Goal: Transaction & Acquisition: Purchase product/service

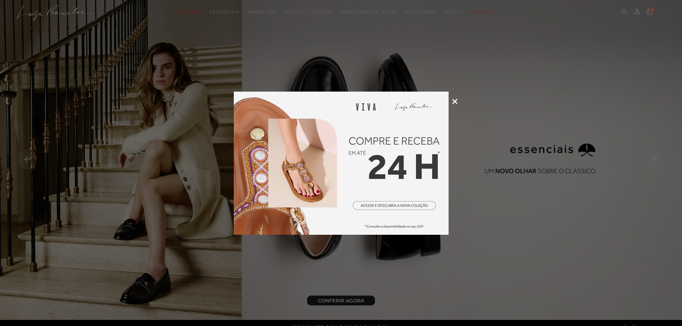
click at [455, 103] on icon at bounding box center [454, 101] width 5 height 5
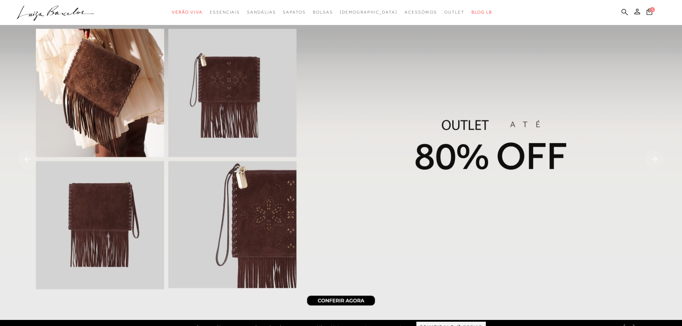
click at [624, 12] on icon at bounding box center [624, 12] width 6 height 7
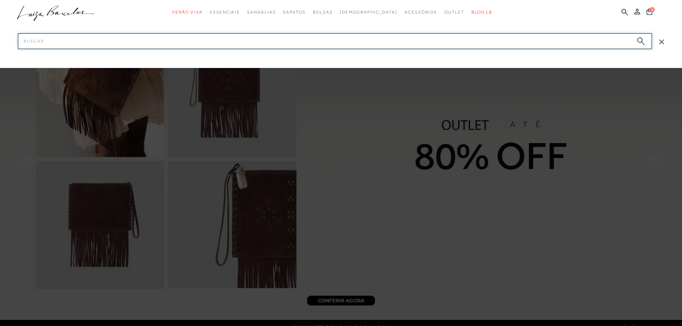
click at [586, 41] on input "Pesquisar" at bounding box center [335, 41] width 634 height 16
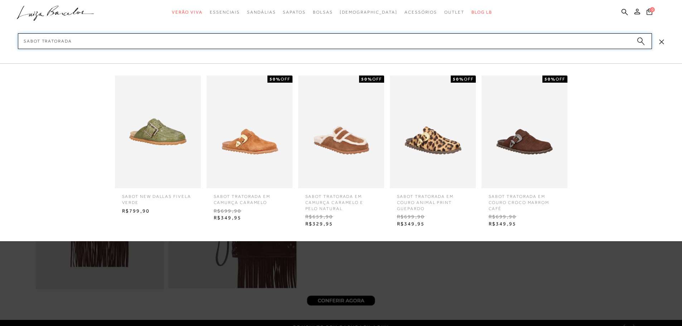
type input "sabot tratorada"
click at [355, 146] on img at bounding box center [341, 132] width 86 height 113
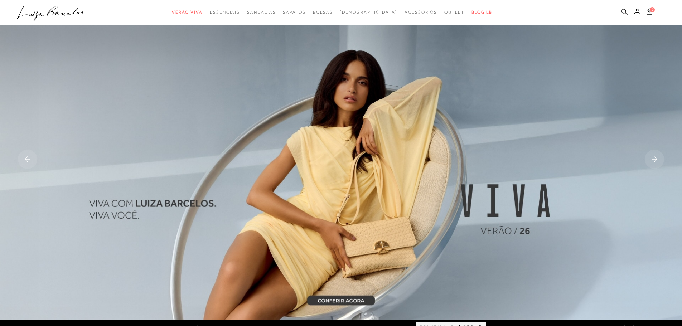
click at [624, 10] on icon at bounding box center [624, 12] width 6 height 7
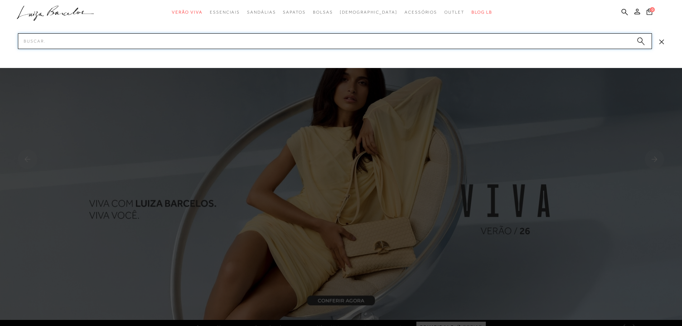
click at [334, 38] on input "Pesquisar" at bounding box center [335, 41] width 634 height 16
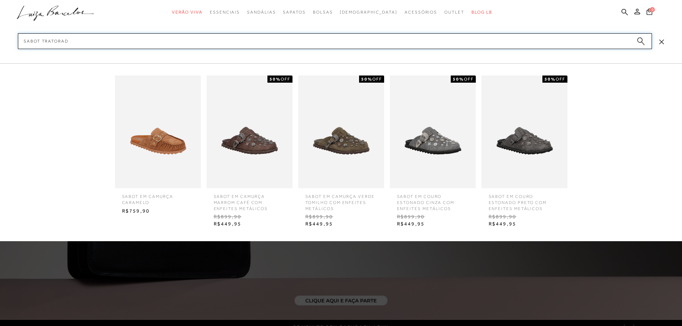
type input "sabot tratorad"
click at [182, 132] on img at bounding box center [158, 132] width 86 height 113
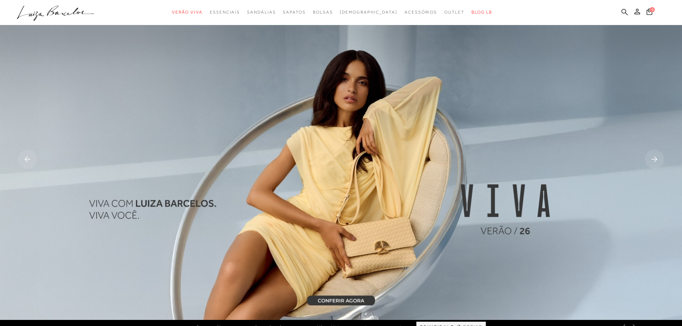
click at [624, 10] on icon at bounding box center [624, 12] width 6 height 7
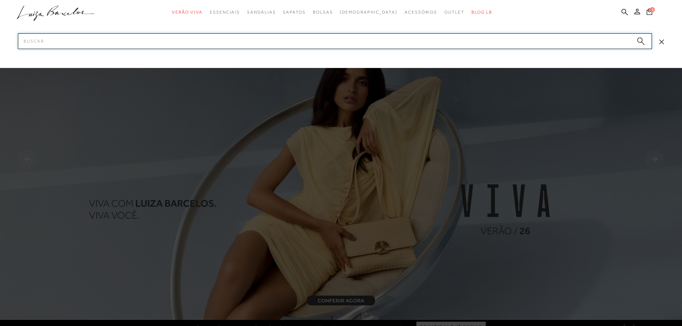
click at [275, 46] on input "Pesquisar" at bounding box center [335, 41] width 634 height 16
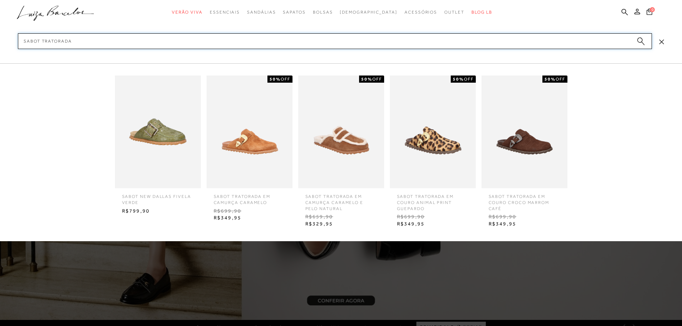
type input "sabot tratorada"
click at [251, 155] on img at bounding box center [250, 132] width 86 height 113
